Goal: Find contact information: Find contact information

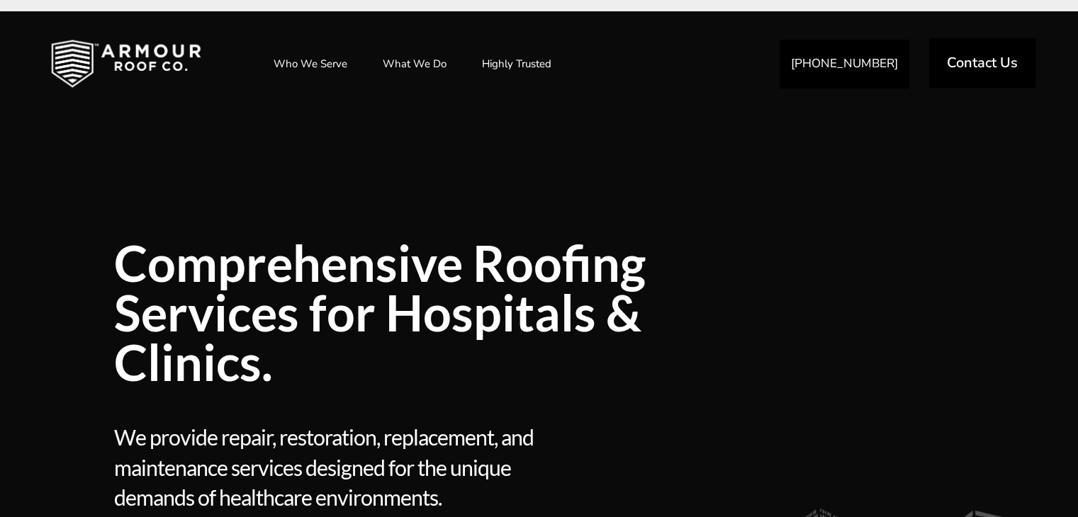
click at [1012, 68] on span "Contact Us" at bounding box center [982, 63] width 71 height 14
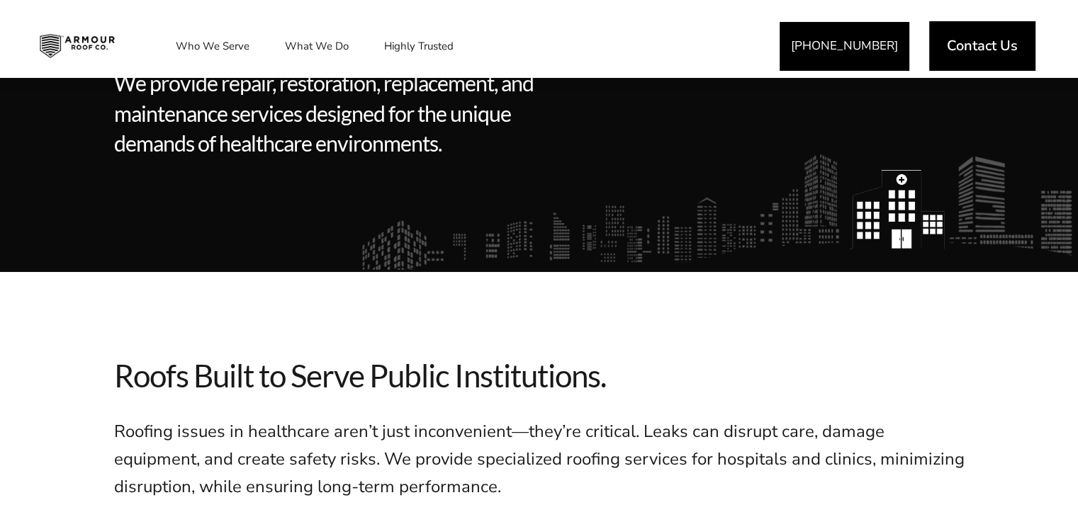
scroll to position [612, 0]
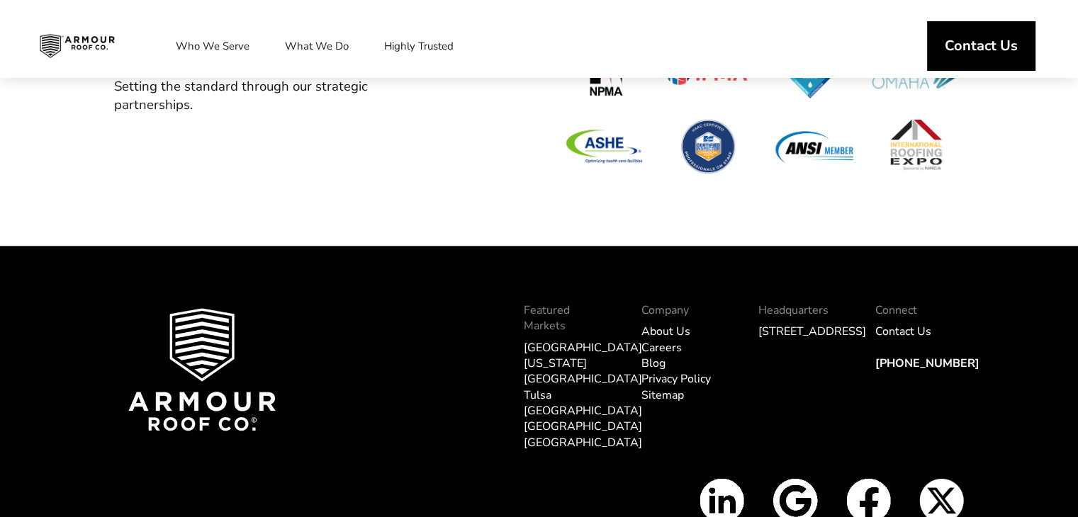
scroll to position [1827, 0]
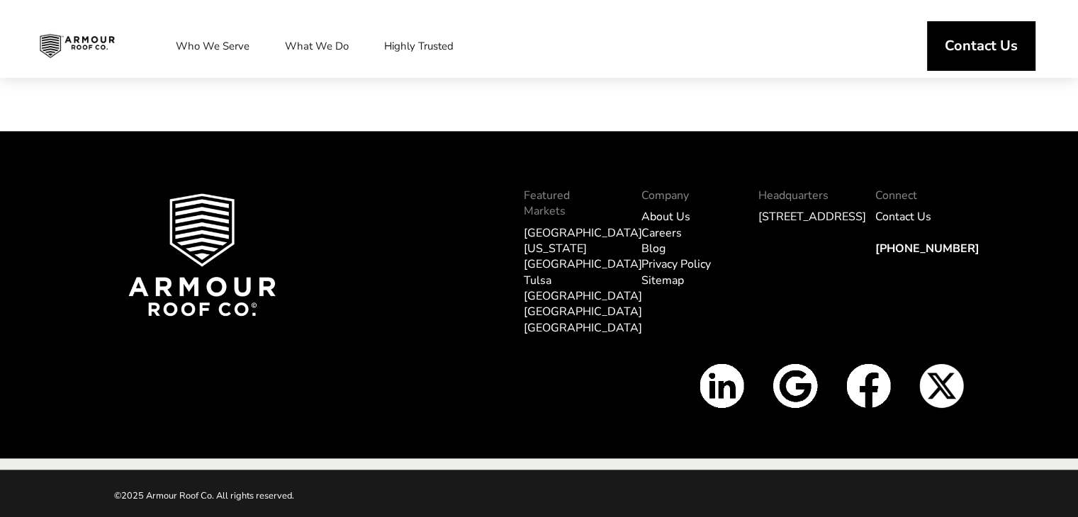
click at [873, 379] on img at bounding box center [868, 386] width 45 height 45
click at [899, 225] on link "Contact Us" at bounding box center [903, 217] width 56 height 16
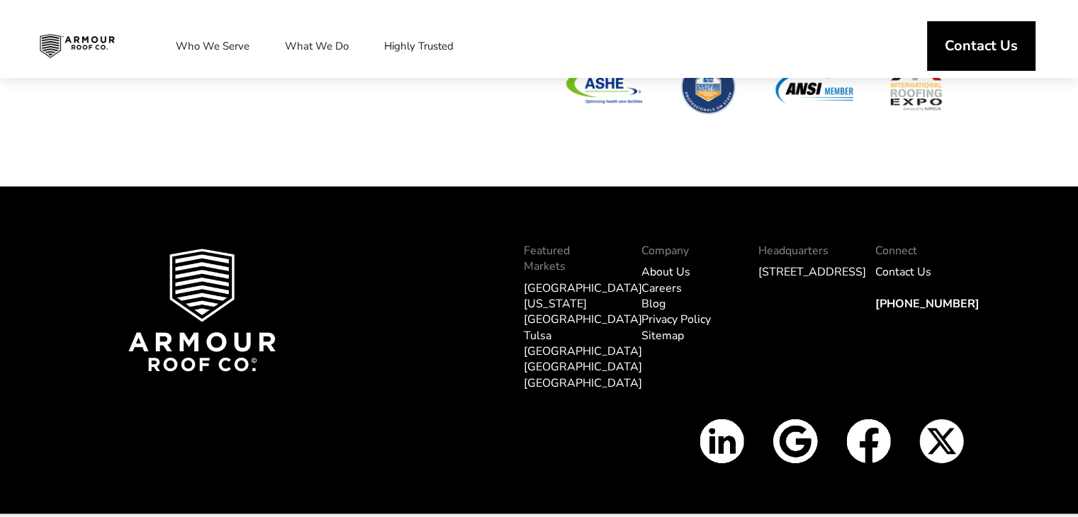
scroll to position [1827, 0]
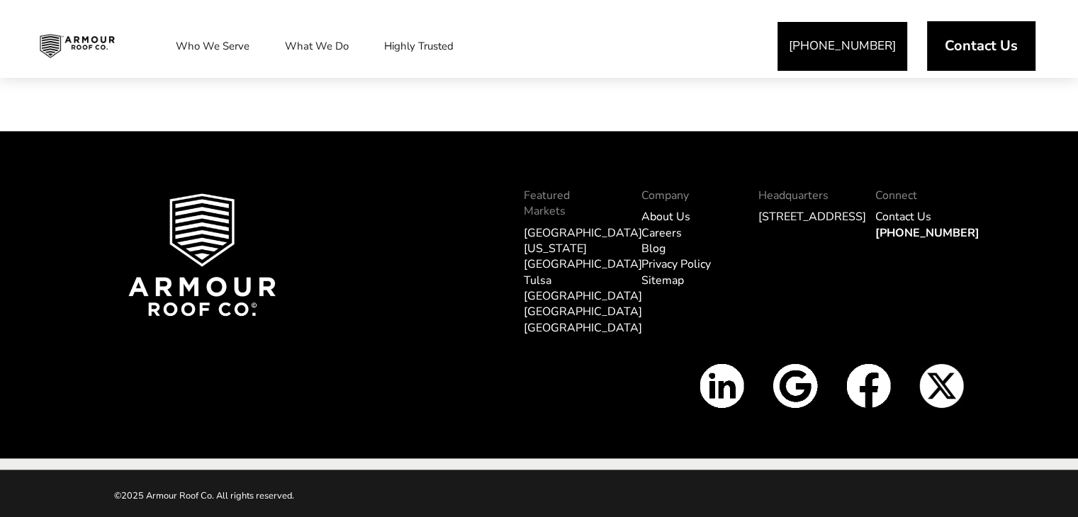
click at [671, 225] on link "About Us" at bounding box center [666, 217] width 49 height 16
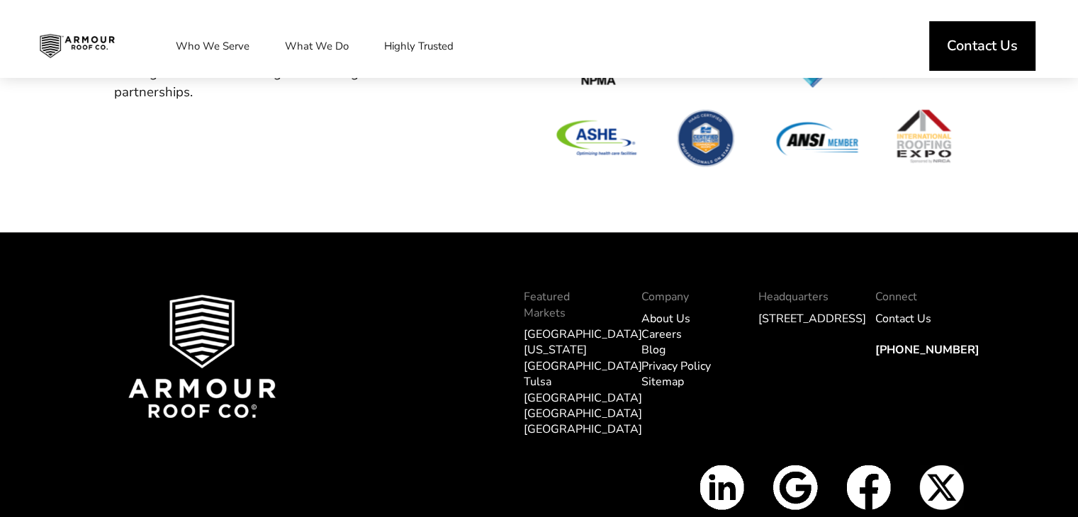
scroll to position [6250, 0]
